Goal: Task Accomplishment & Management: Manage account settings

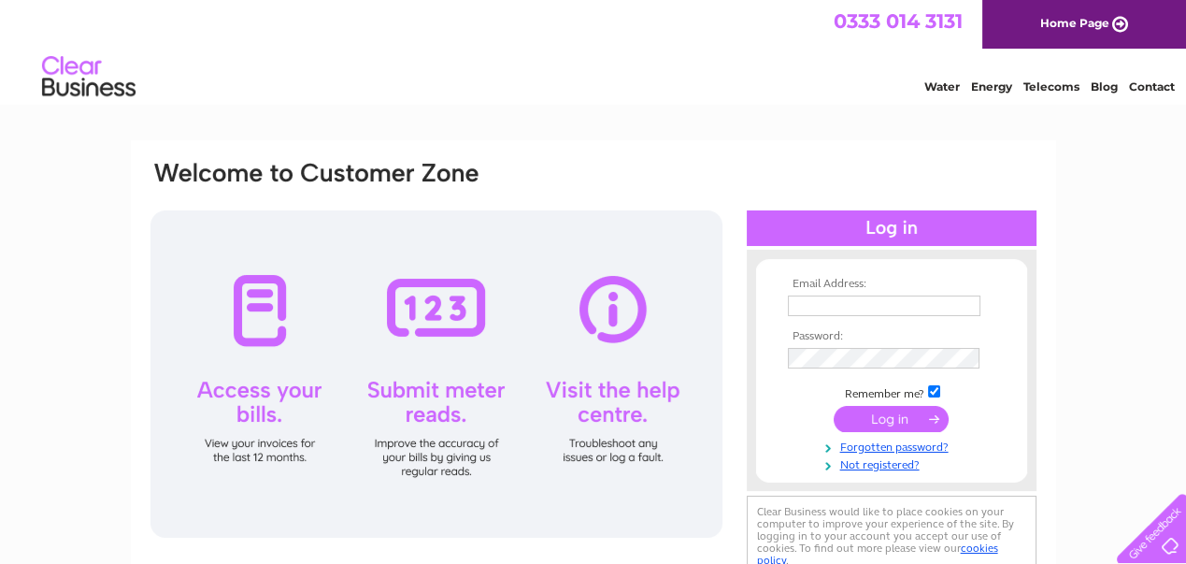
type input "steve@scotia-access.co.uk"
click at [871, 415] on input "submit" at bounding box center [891, 419] width 115 height 26
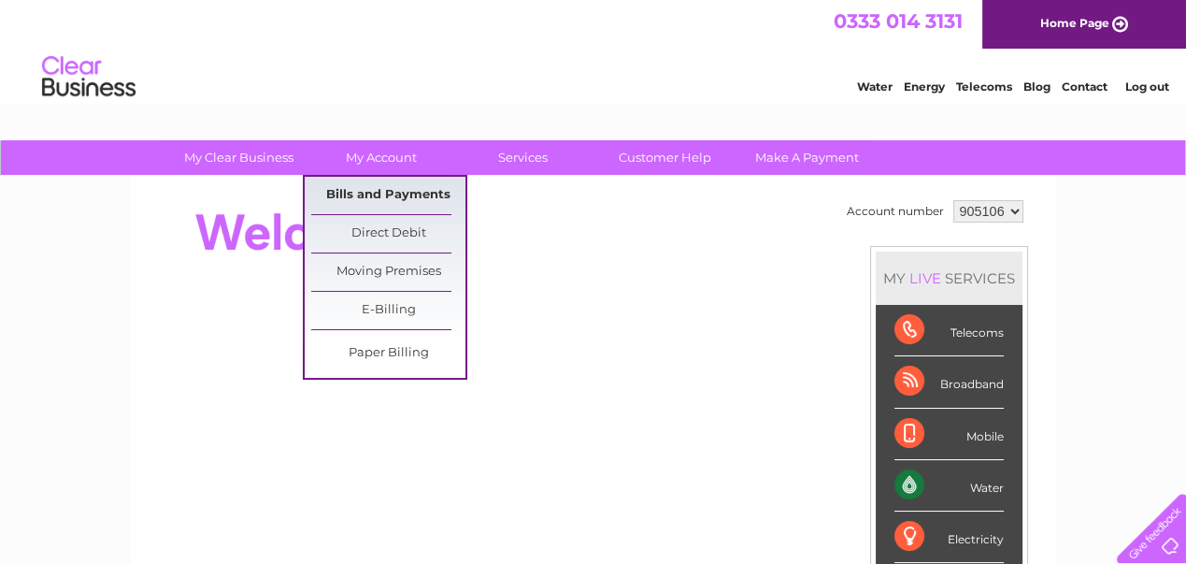
click at [385, 187] on link "Bills and Payments" at bounding box center [388, 195] width 154 height 37
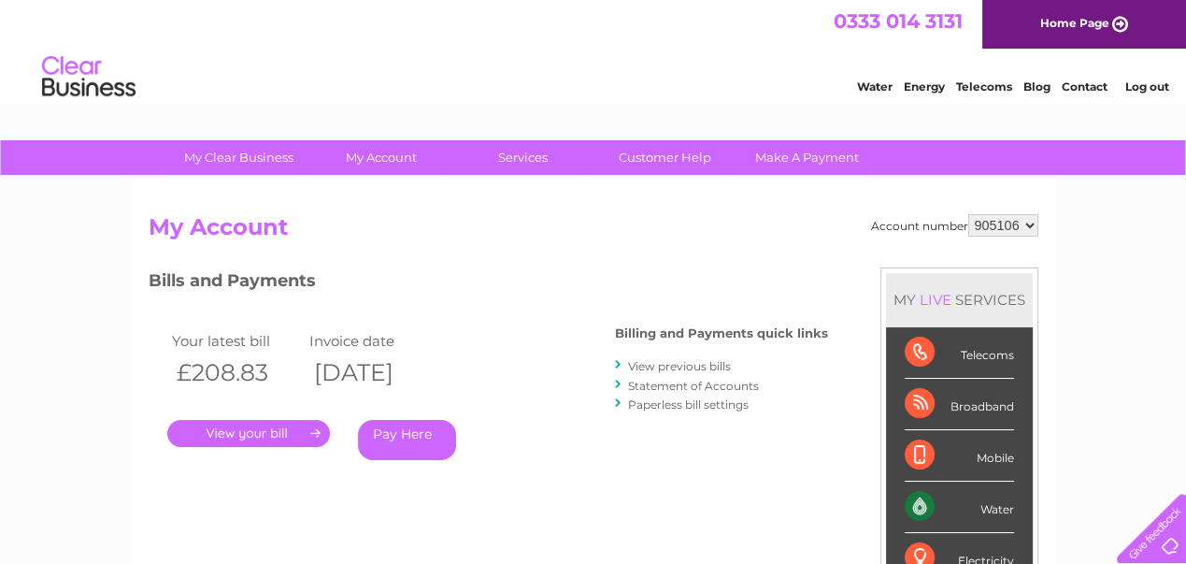
click at [253, 435] on link "." at bounding box center [248, 433] width 163 height 27
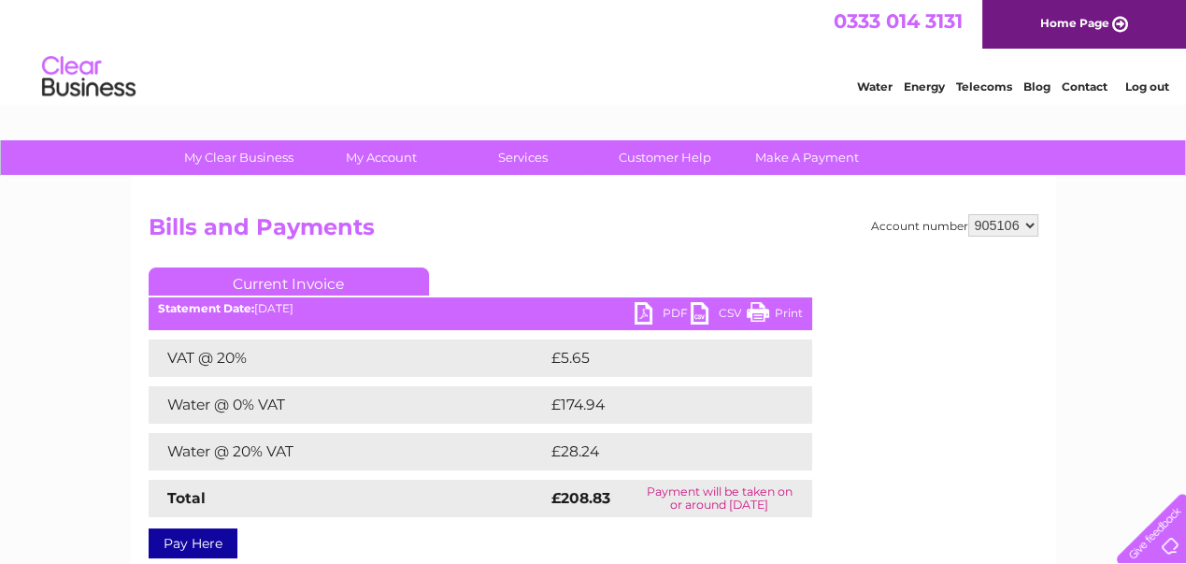
click at [640, 311] on link "PDF" at bounding box center [663, 315] width 56 height 27
